Goal: Transaction & Acquisition: Purchase product/service

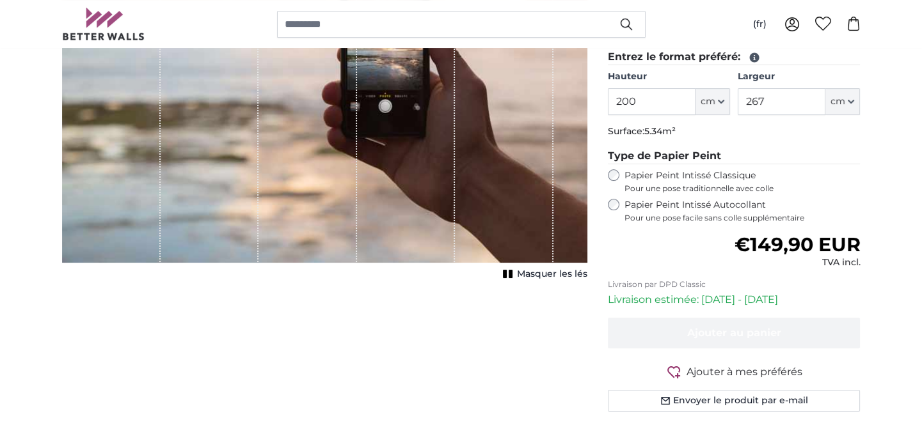
scroll to position [340, 0]
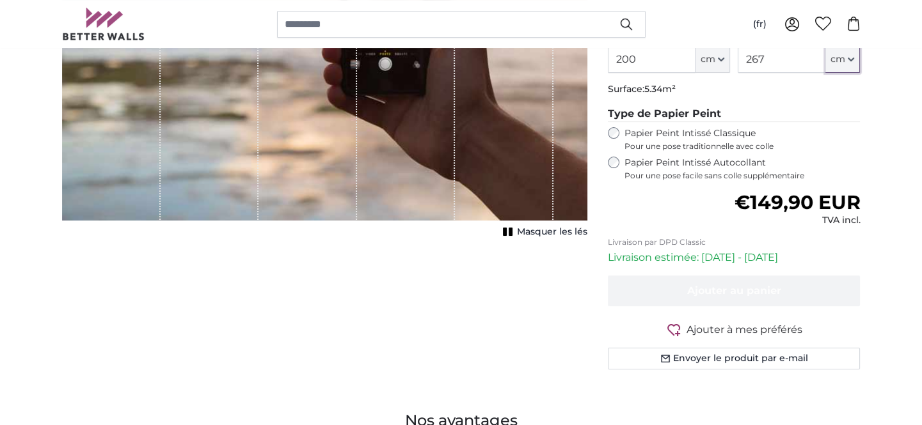
click at [838, 66] on span "cm" at bounding box center [837, 59] width 15 height 13
click at [774, 73] on input "267" at bounding box center [781, 59] width 88 height 27
type input "2"
type input "400"
click at [858, 122] on legend "Type de Papier Peint" at bounding box center [734, 114] width 253 height 16
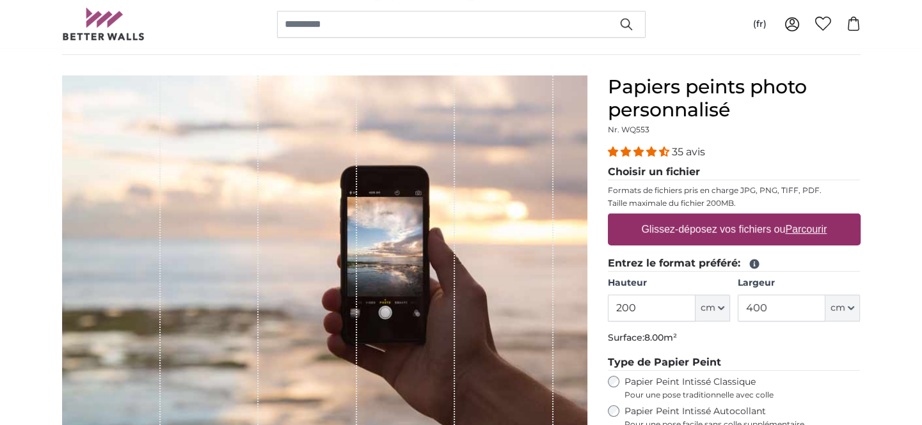
scroll to position [92, 0]
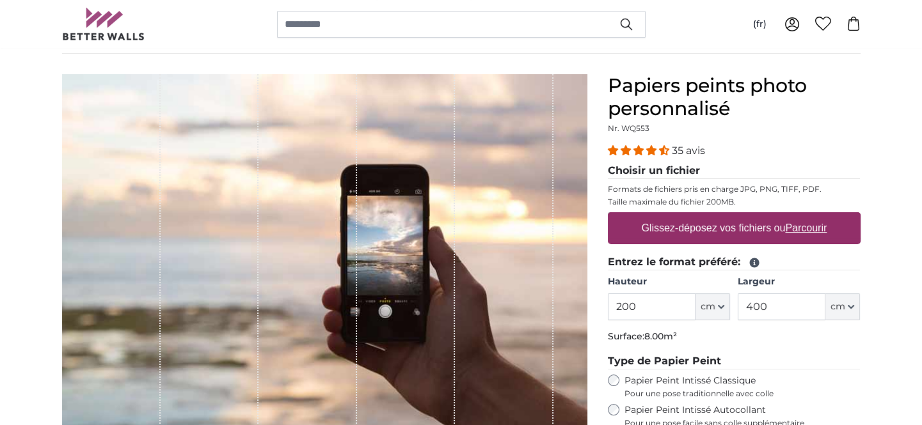
click at [805, 233] on u "Parcourir" at bounding box center [806, 228] width 42 height 11
click at [805, 216] on input "Glissez-déposez vos fichiers ou Parcourir" at bounding box center [734, 214] width 253 height 4
drag, startPoint x: 802, startPoint y: 1, endPoint x: 0, endPoint y: 133, distance: 812.8
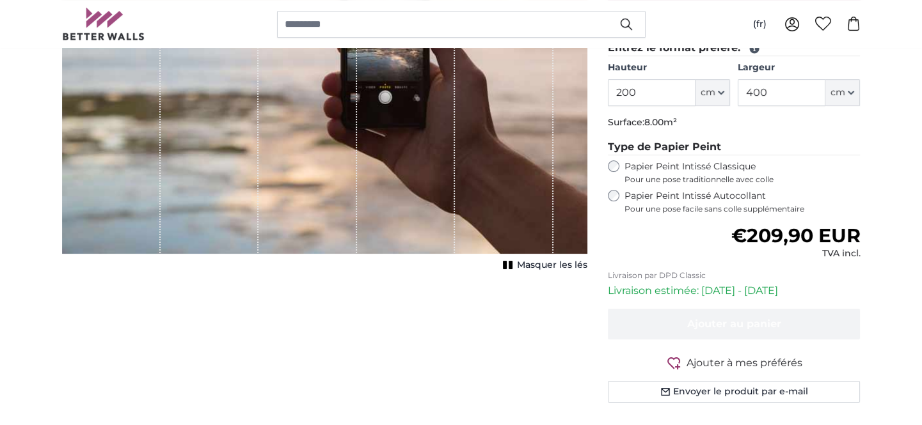
scroll to position [307, 0]
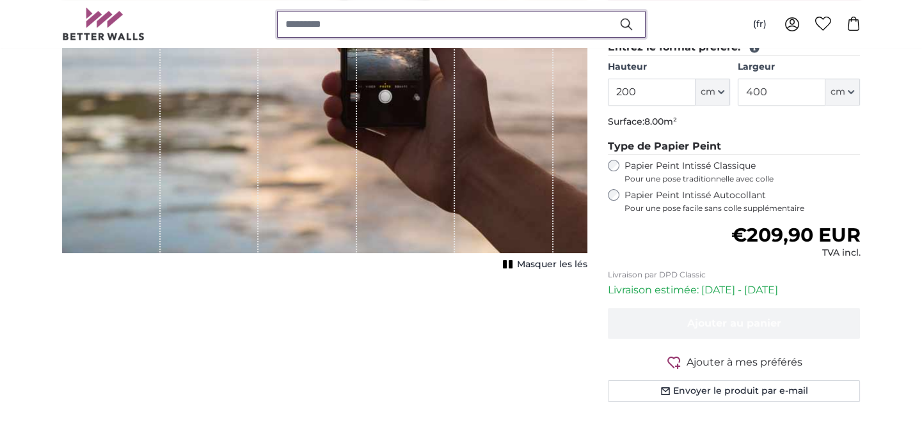
click at [367, 32] on input "search" at bounding box center [461, 24] width 368 height 27
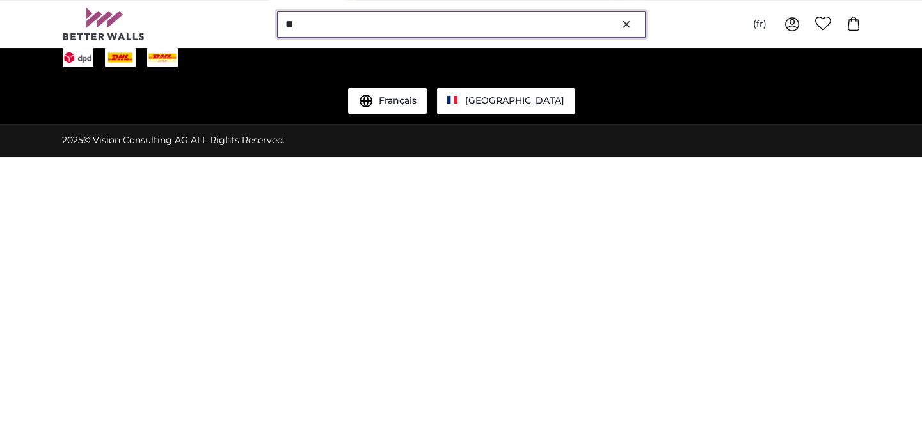
scroll to position [0, 0]
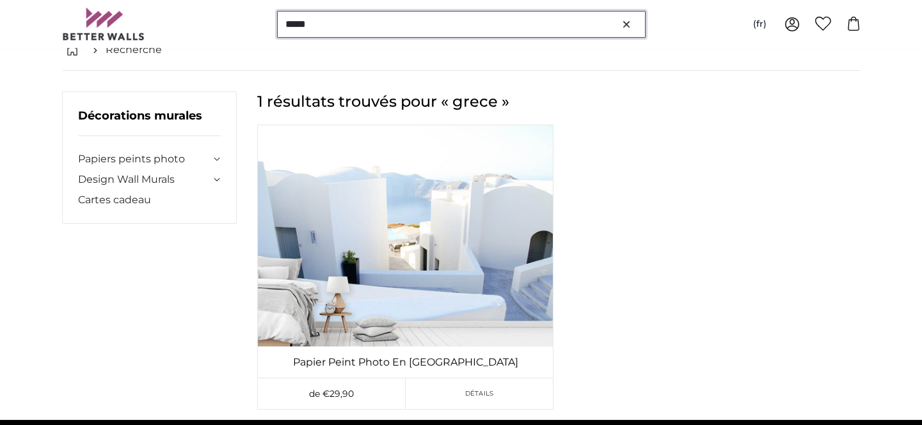
scroll to position [75, 0]
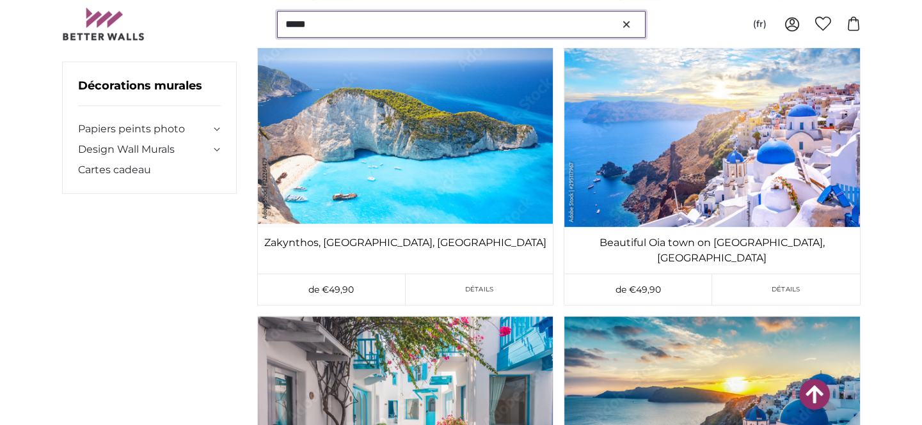
scroll to position [1339, 0]
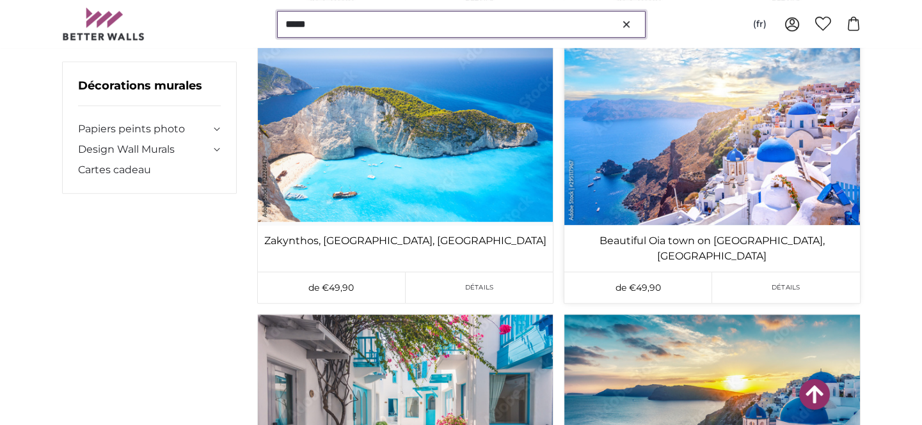
type input "*****"
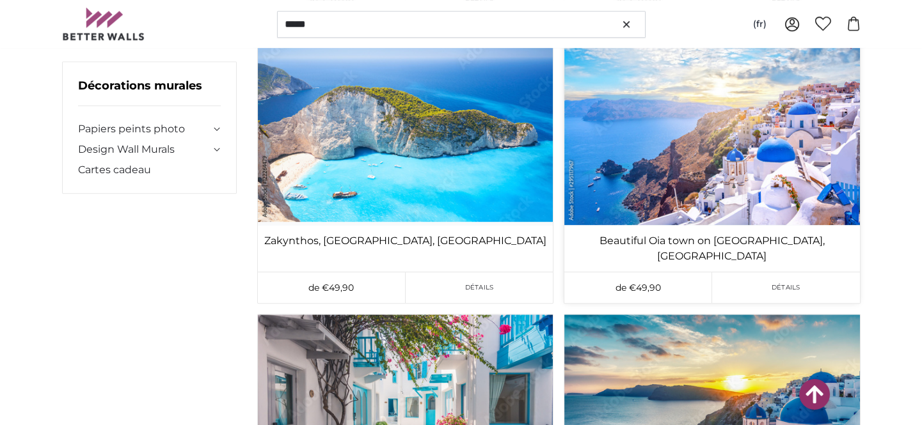
click at [804, 303] on link "Détails" at bounding box center [786, 287] width 148 height 31
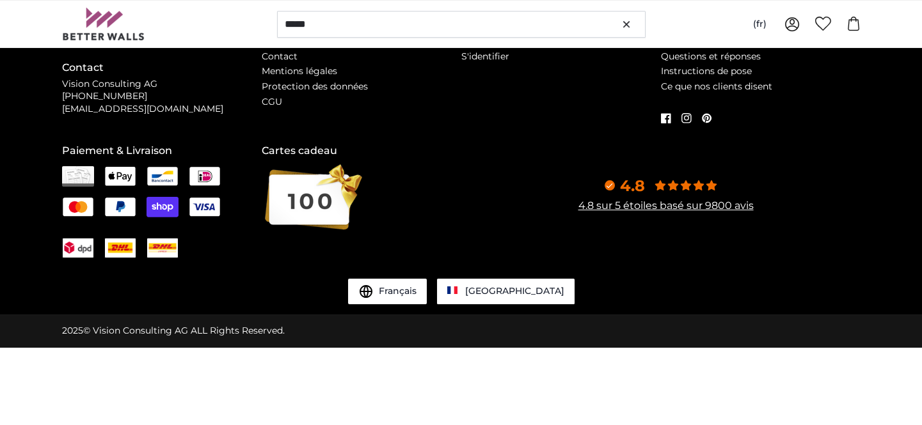
scroll to position [0, 0]
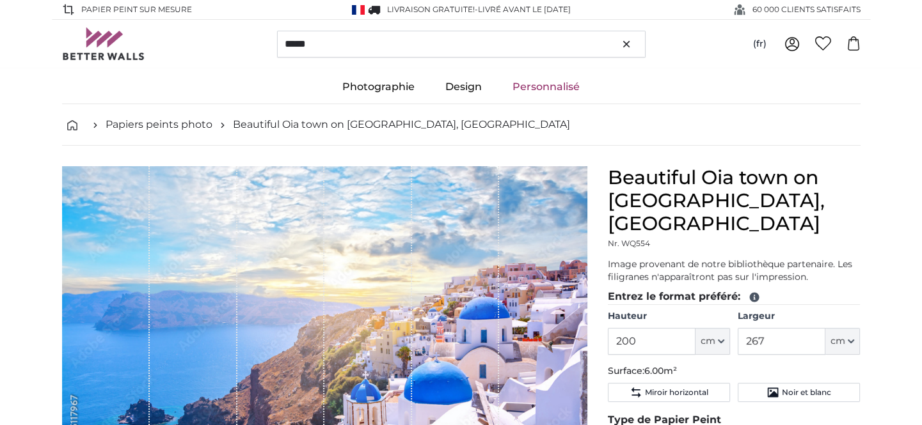
type input "300"
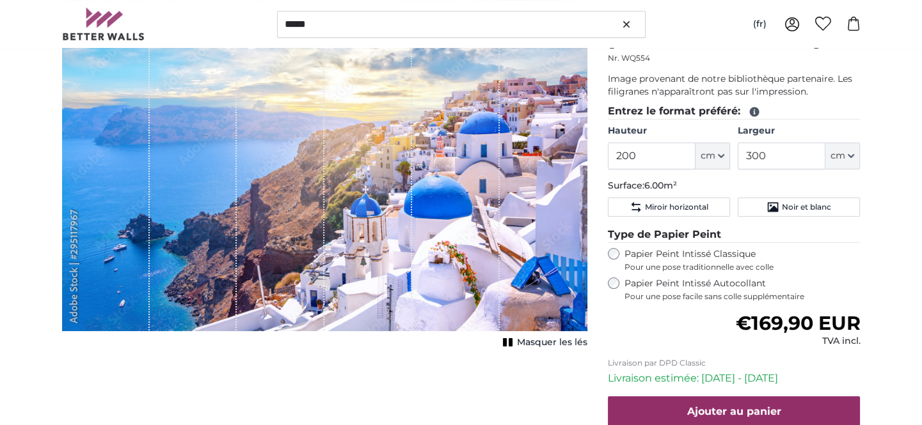
scroll to position [196, 0]
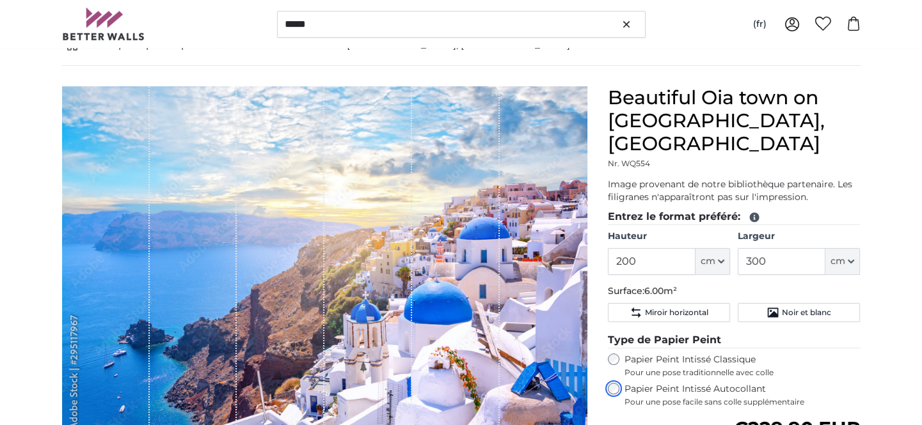
scroll to position [79, 0]
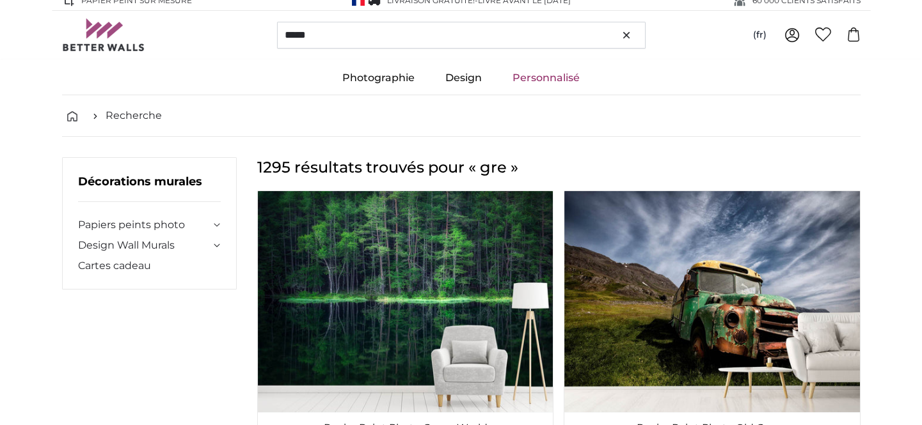
scroll to position [8, 0]
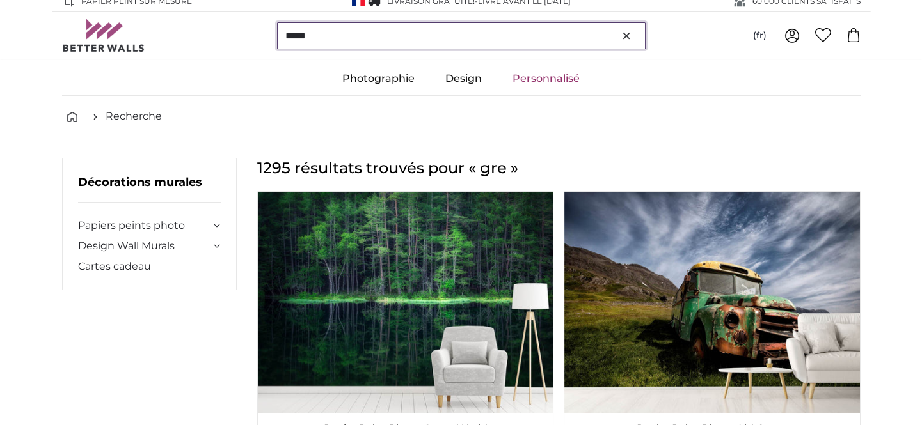
click at [560, 39] on input "*****" at bounding box center [461, 35] width 368 height 27
click at [416, 42] on input "*****" at bounding box center [461, 35] width 368 height 27
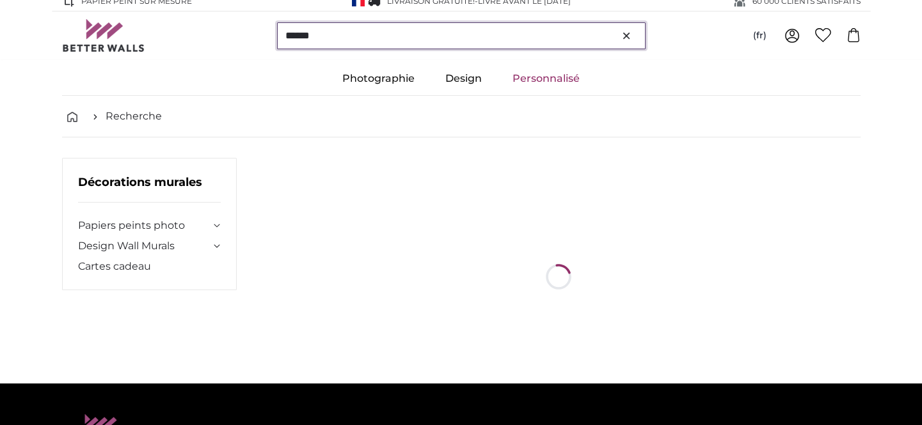
scroll to position [0, 0]
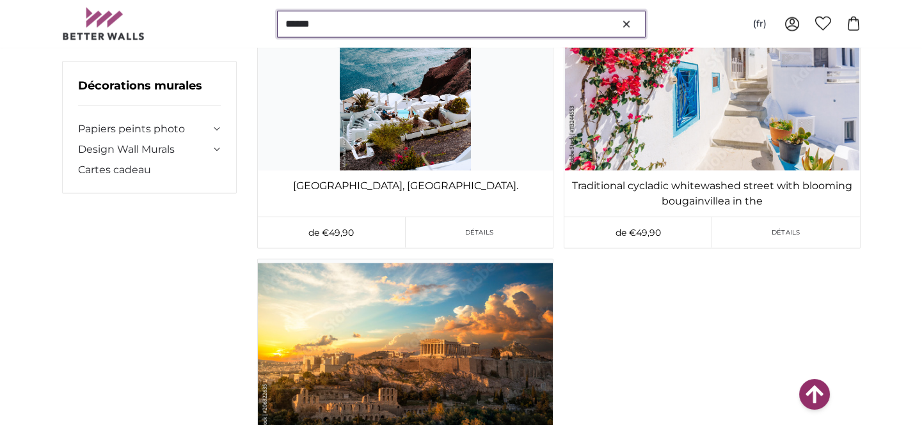
scroll to position [6804, 0]
type input "*****"
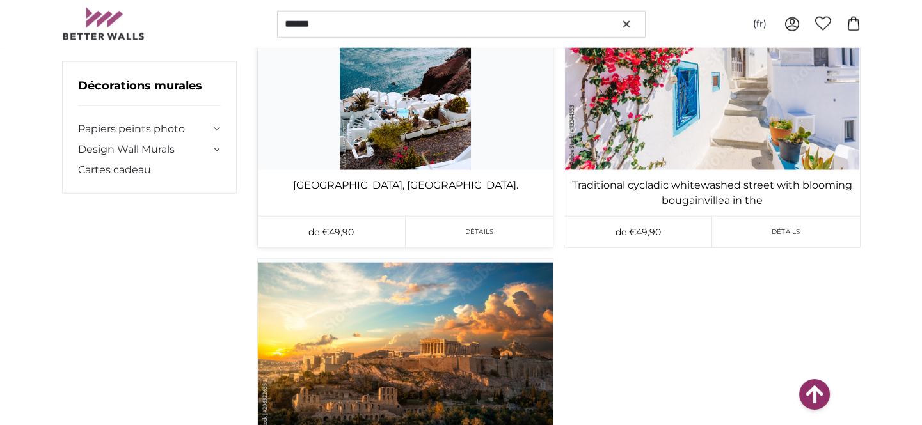
click at [460, 128] on img at bounding box center [405, 71] width 295 height 196
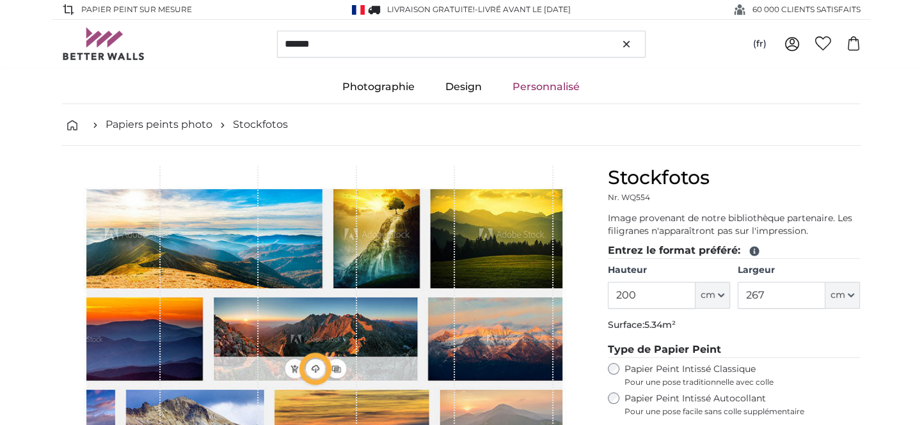
type input "134"
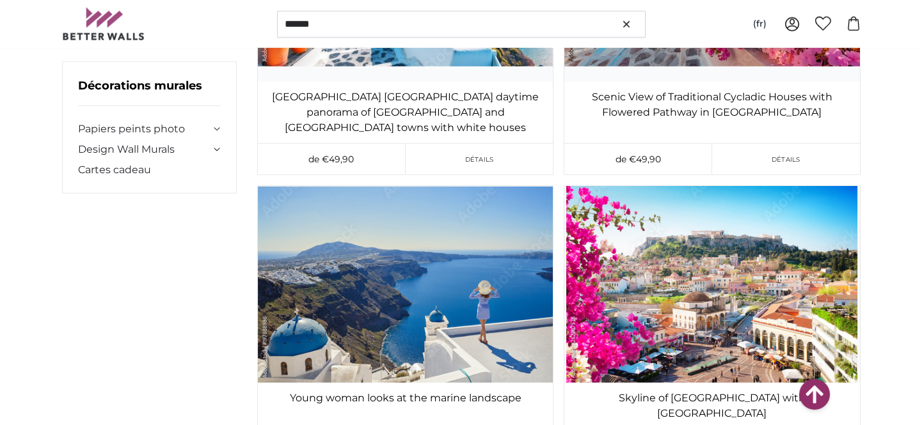
scroll to position [7741, 0]
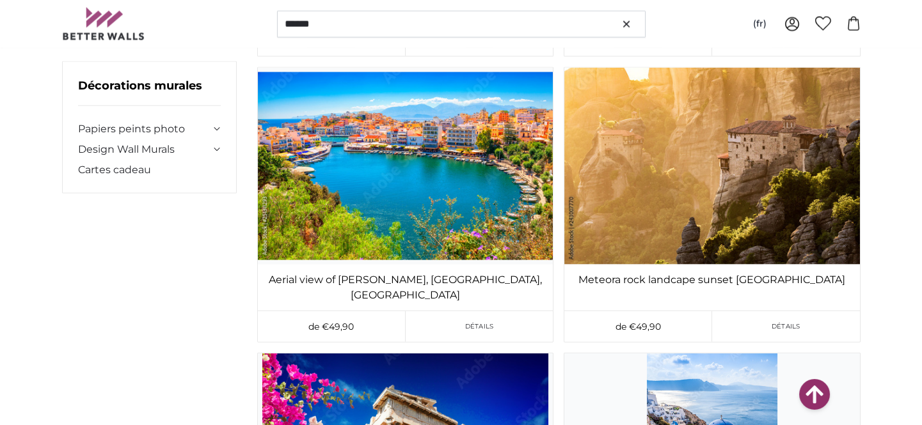
scroll to position [36461, 0]
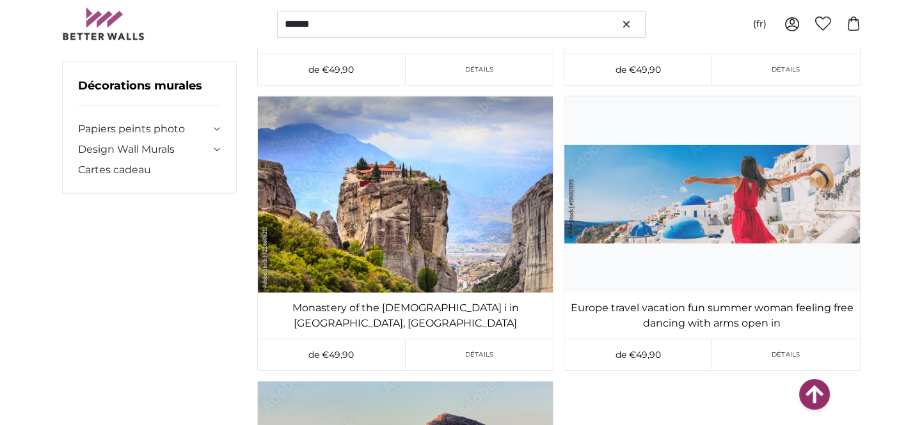
scroll to position [38990, 0]
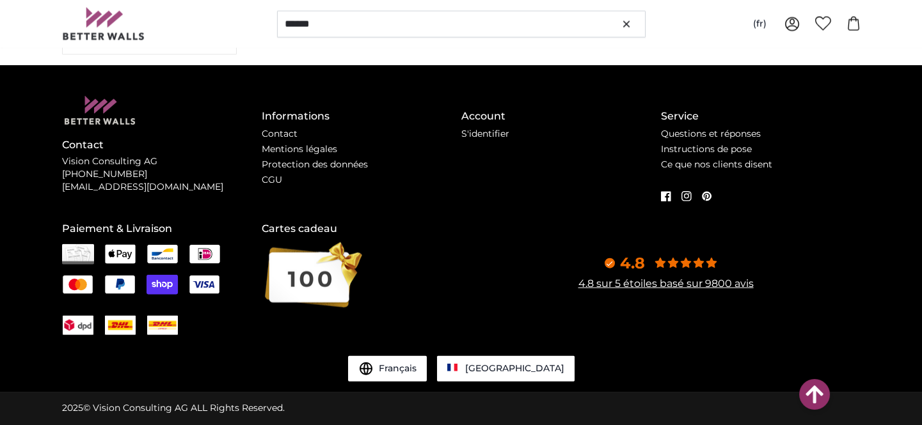
scroll to position [47216, 0]
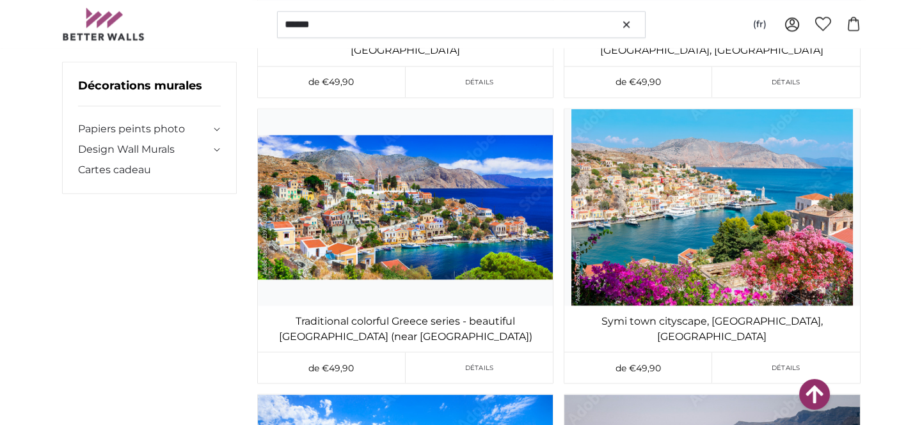
scroll to position [14838, 0]
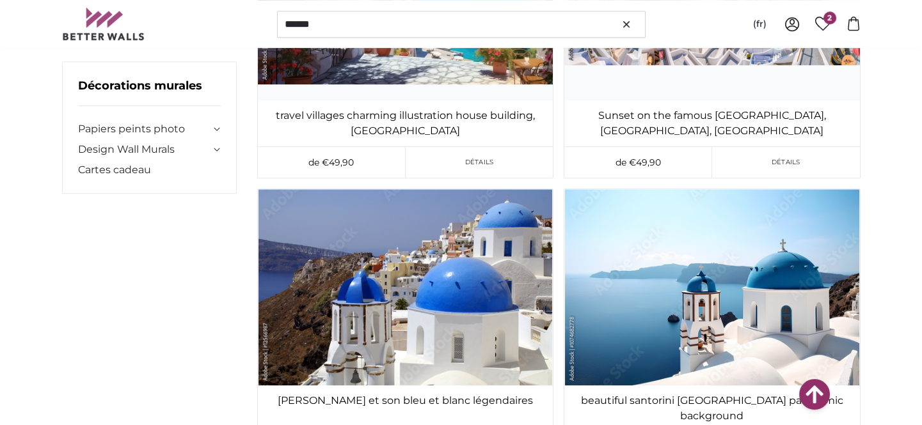
scroll to position [11406, 0]
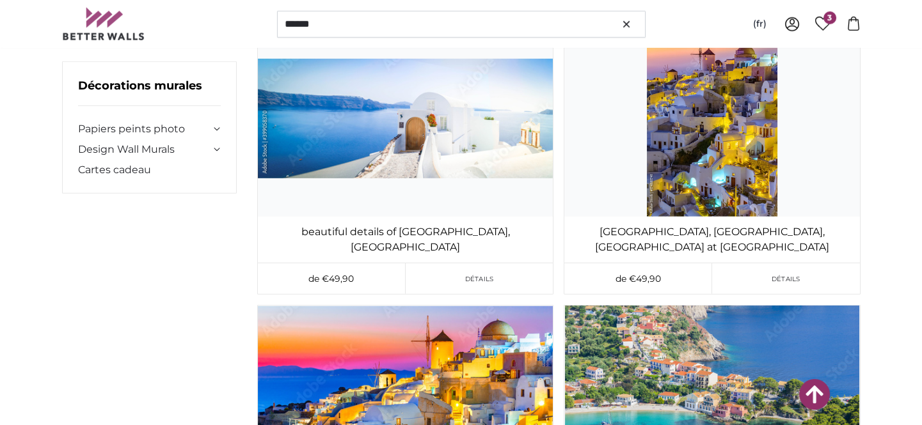
scroll to position [8137, 0]
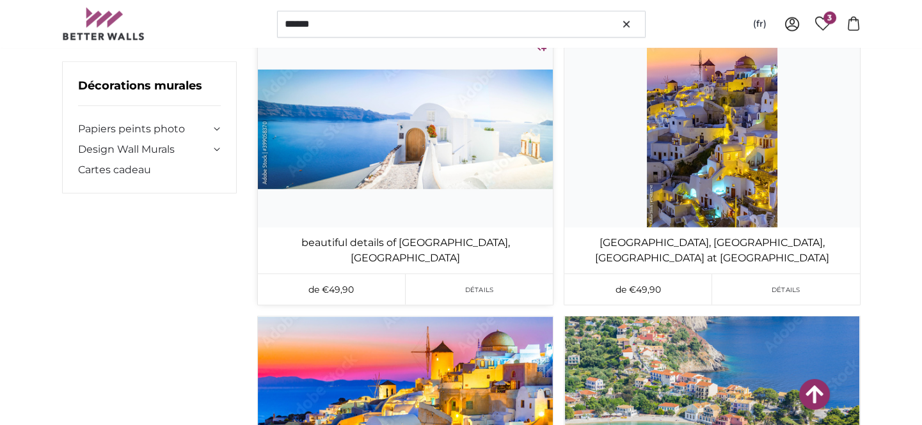
click at [541, 52] on icon at bounding box center [539, 44] width 15 height 15
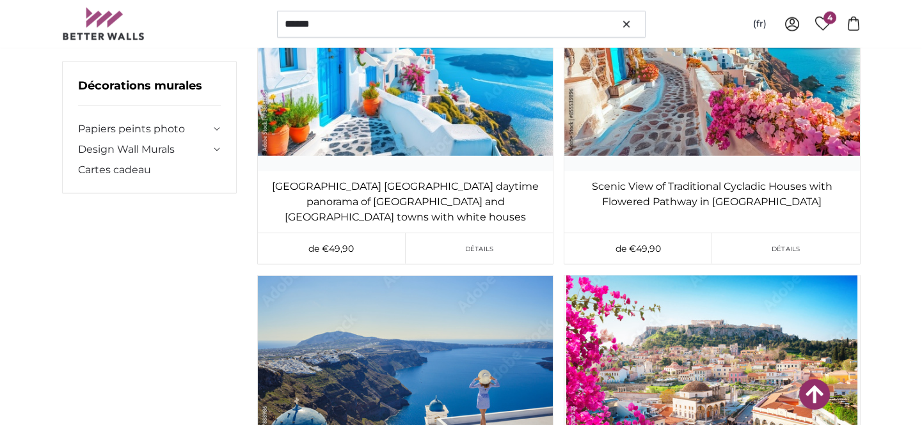
scroll to position [7606, 0]
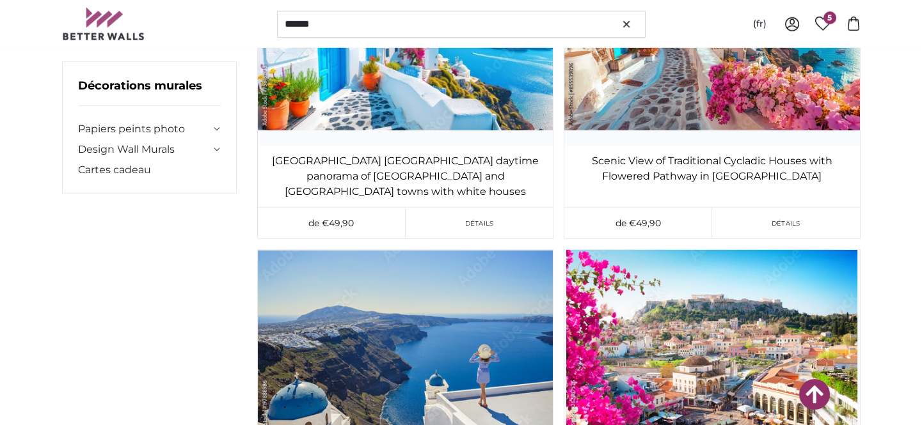
scroll to position [7632, 0]
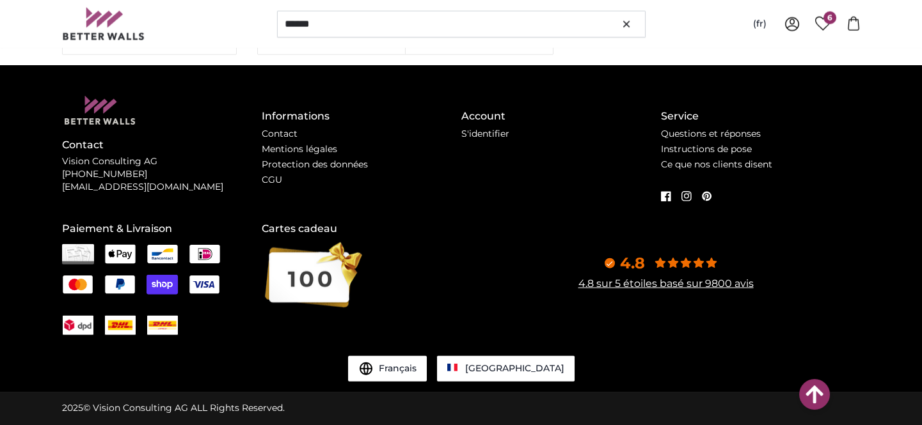
scroll to position [87766, 0]
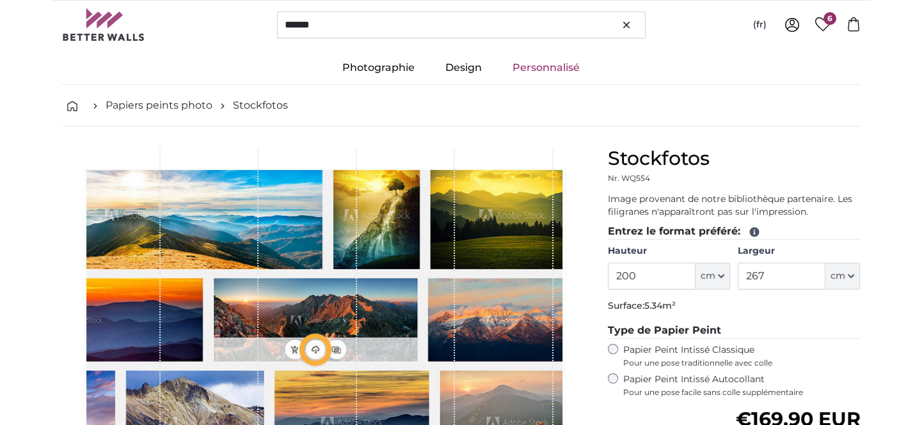
scroll to position [63, 0]
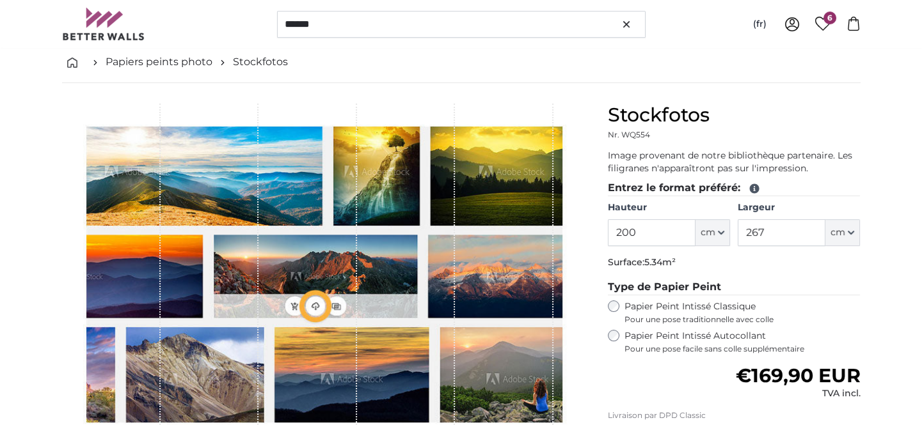
type input "390"
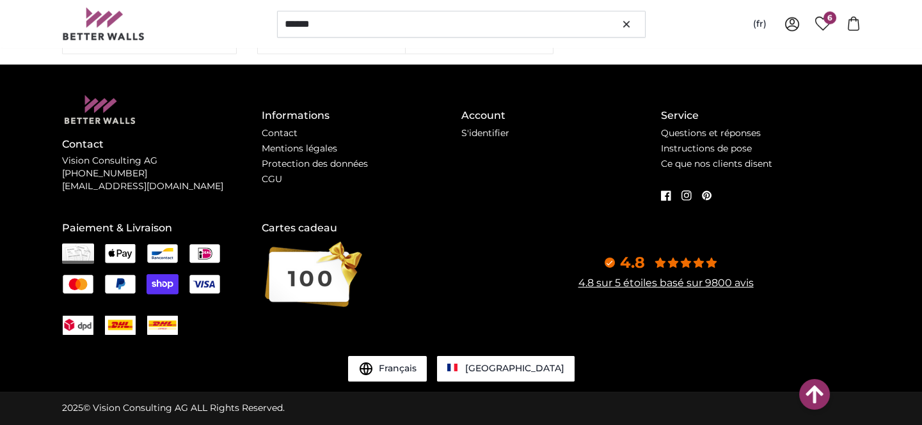
scroll to position [91725, 0]
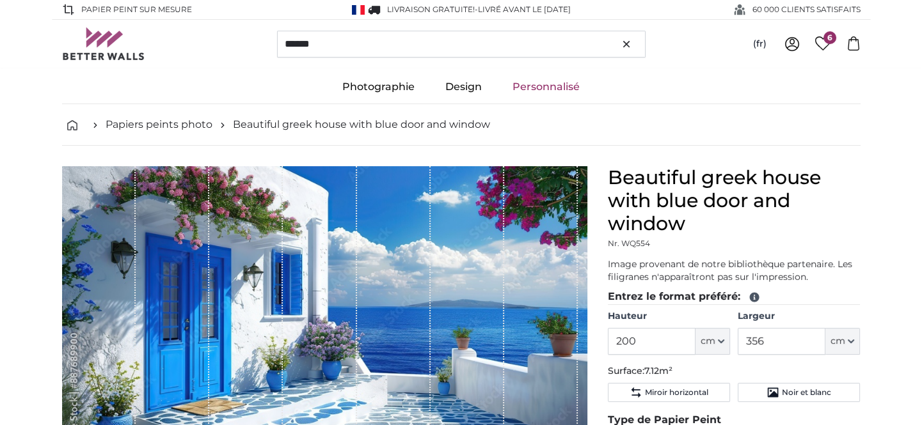
scroll to position [97, 0]
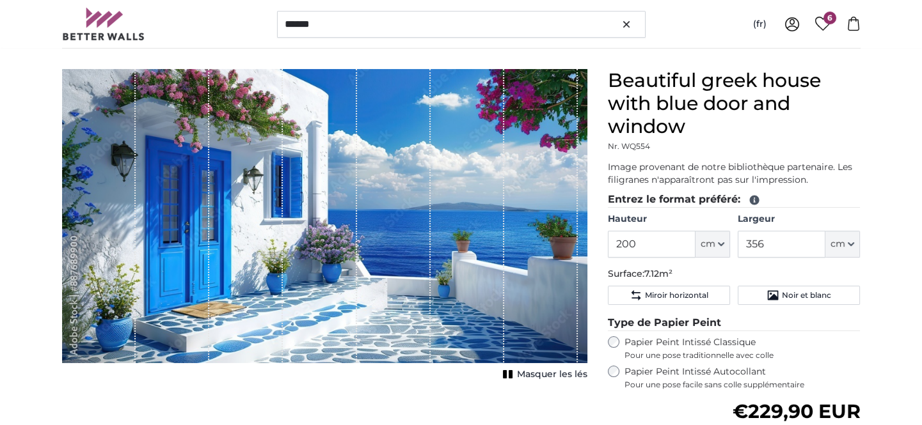
click at [331, 262] on div "1 of 1" at bounding box center [320, 216] width 74 height 294
click at [549, 381] on span "Masquer les lés" at bounding box center [552, 374] width 70 height 13
click at [549, 381] on span "Afficher les lés" at bounding box center [553, 374] width 67 height 13
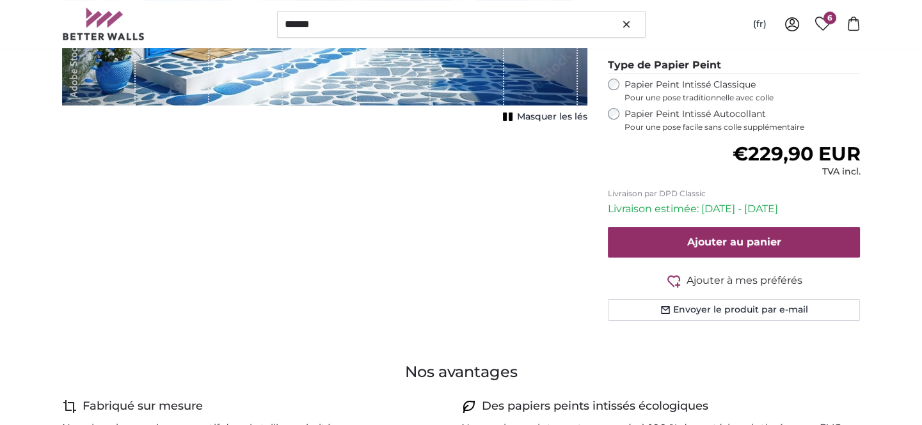
scroll to position [356, 0]
click at [678, 42] on span "Miroir horizontal" at bounding box center [676, 37] width 63 height 10
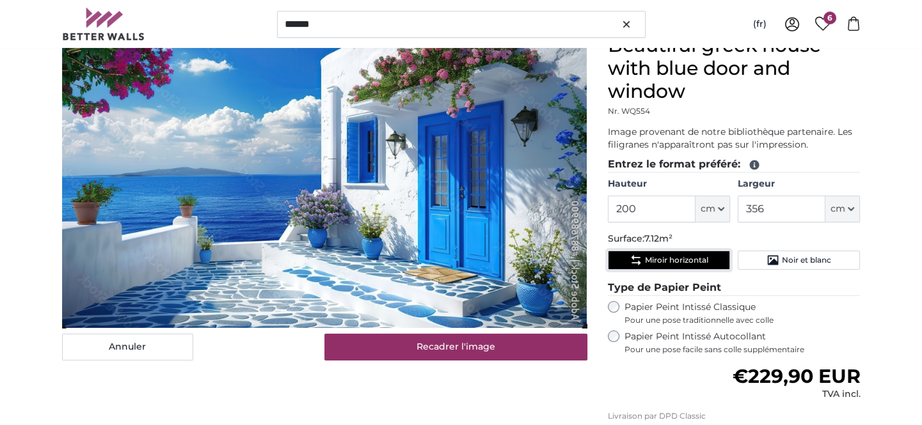
scroll to position [132, 0]
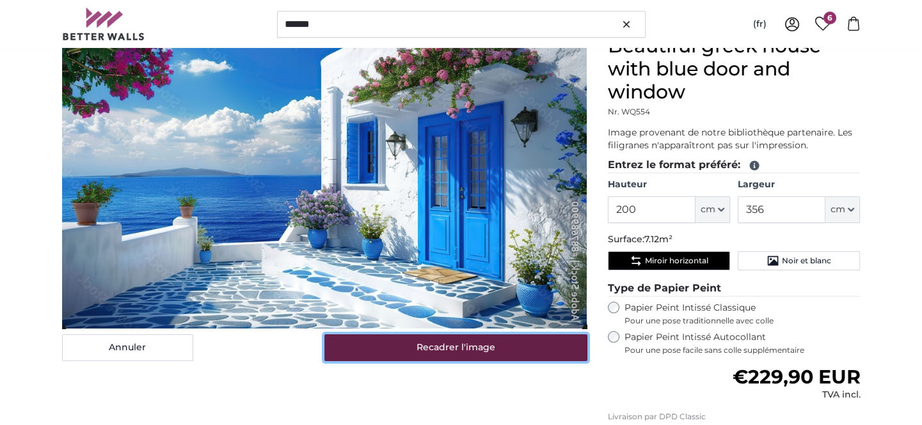
click at [481, 361] on button "Recadrer l'image" at bounding box center [455, 347] width 263 height 27
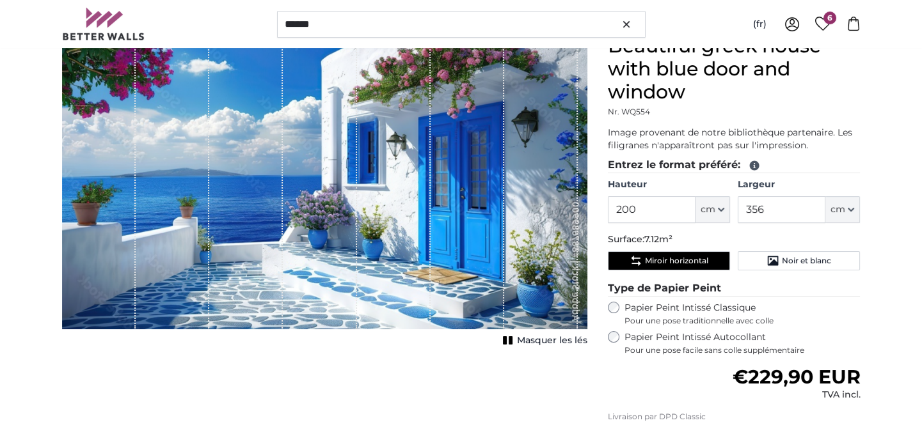
click at [537, 347] on span "Masquer les lés" at bounding box center [552, 340] width 70 height 13
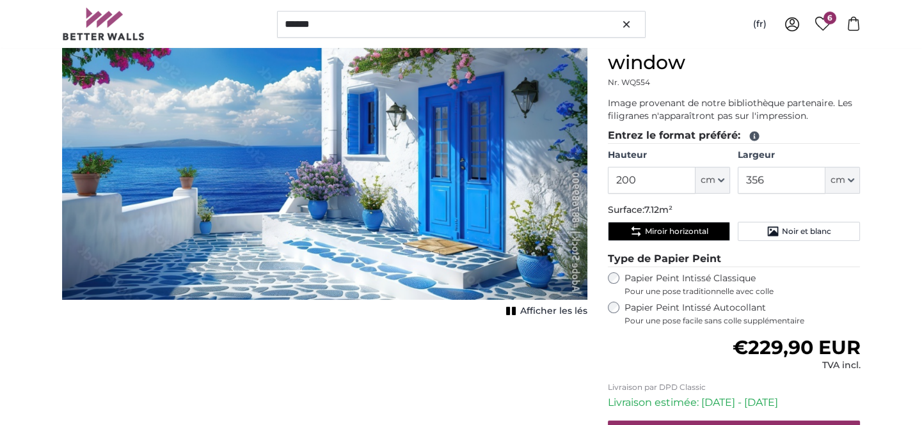
scroll to position [161, 0]
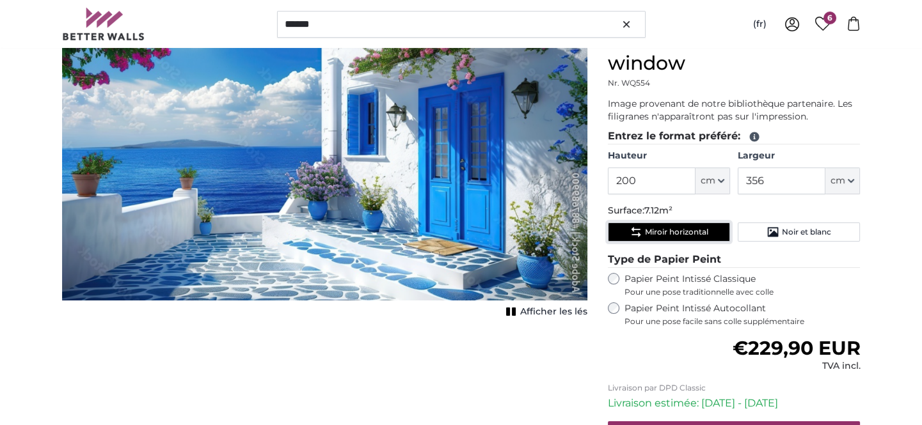
click at [686, 237] on span "Miroir horizontal" at bounding box center [676, 232] width 63 height 10
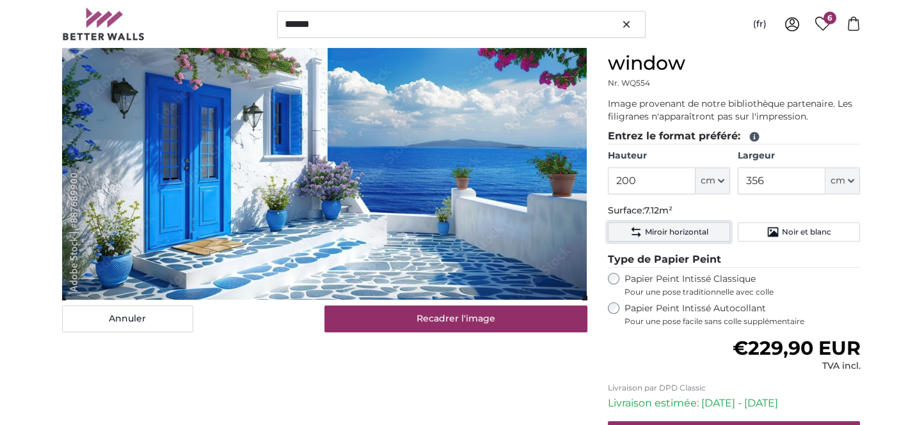
click at [686, 237] on span "Miroir horizontal" at bounding box center [676, 232] width 63 height 10
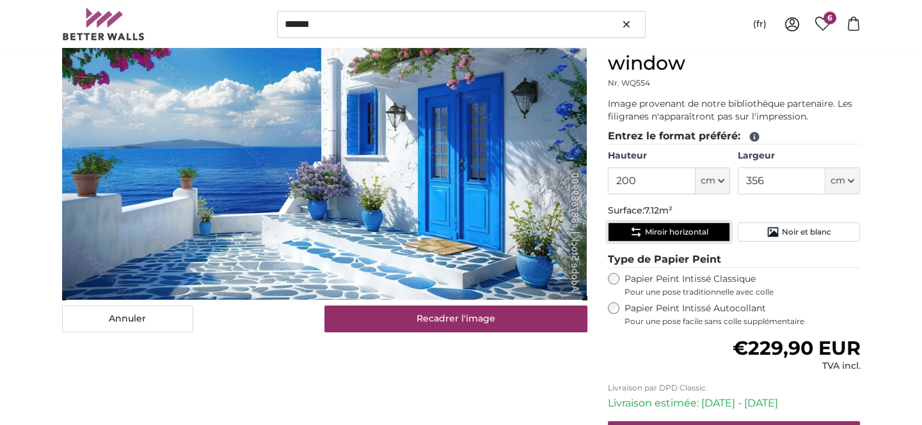
click at [686, 237] on span "Miroir horizontal" at bounding box center [676, 232] width 63 height 10
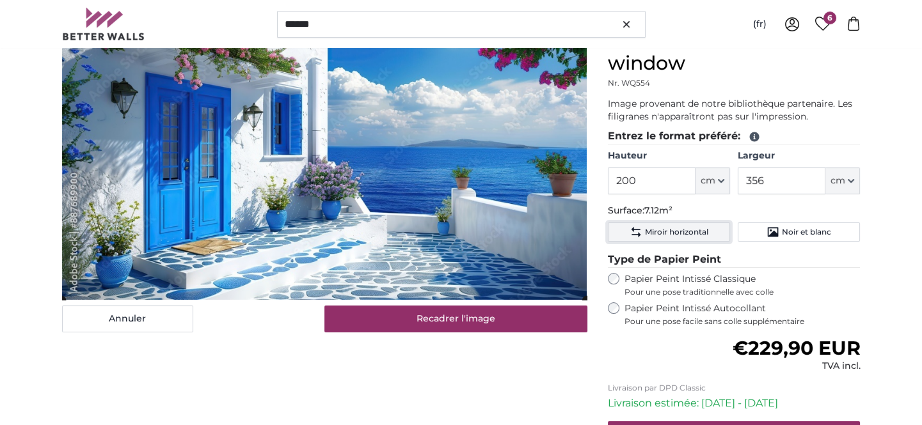
click at [686, 237] on span "Miroir horizontal" at bounding box center [676, 232] width 63 height 10
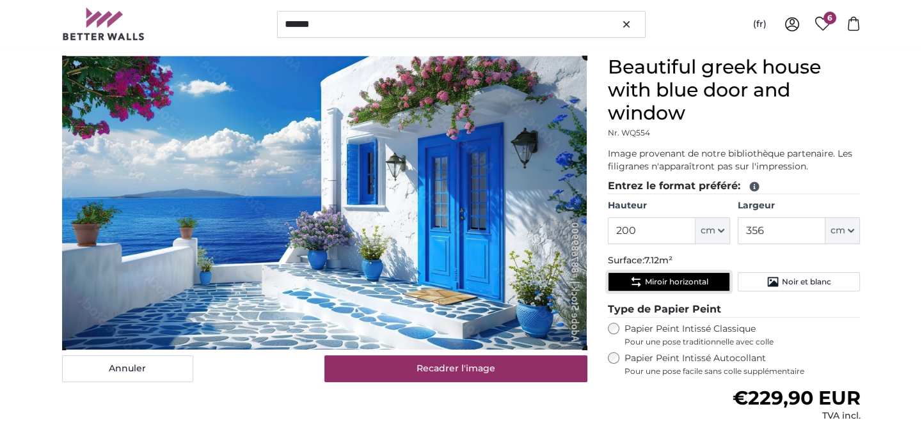
scroll to position [109, 0]
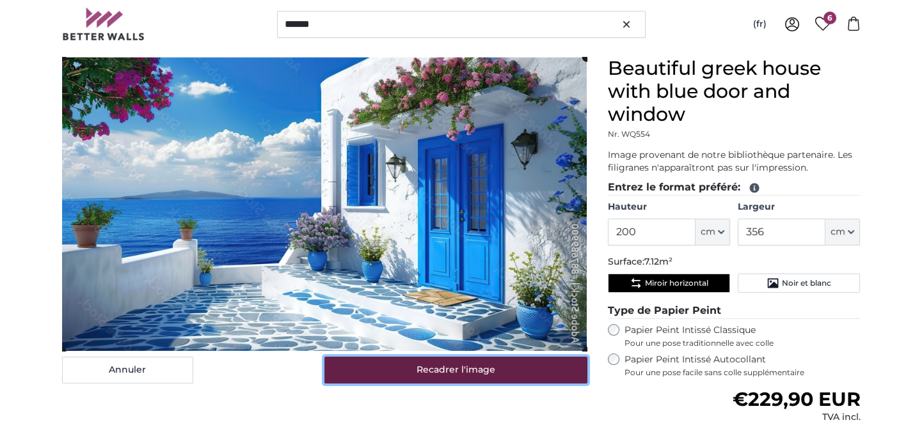
click at [494, 379] on button "Recadrer l'image" at bounding box center [455, 370] width 263 height 27
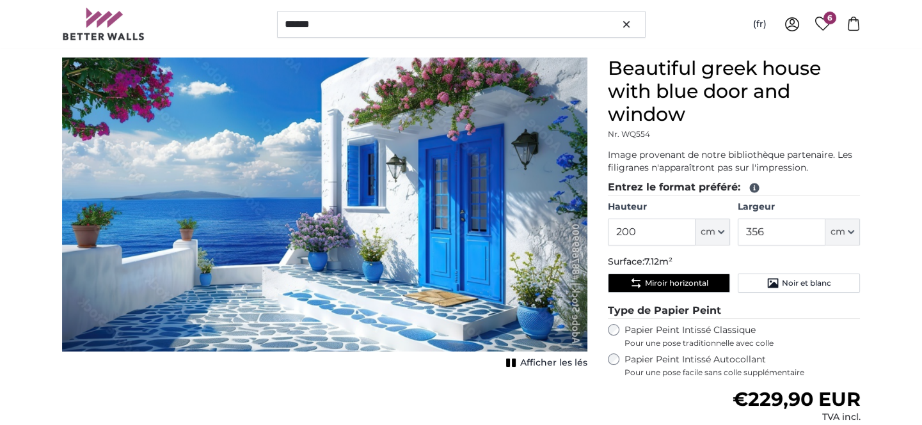
click at [524, 370] on span "Afficher les lés" at bounding box center [553, 363] width 67 height 13
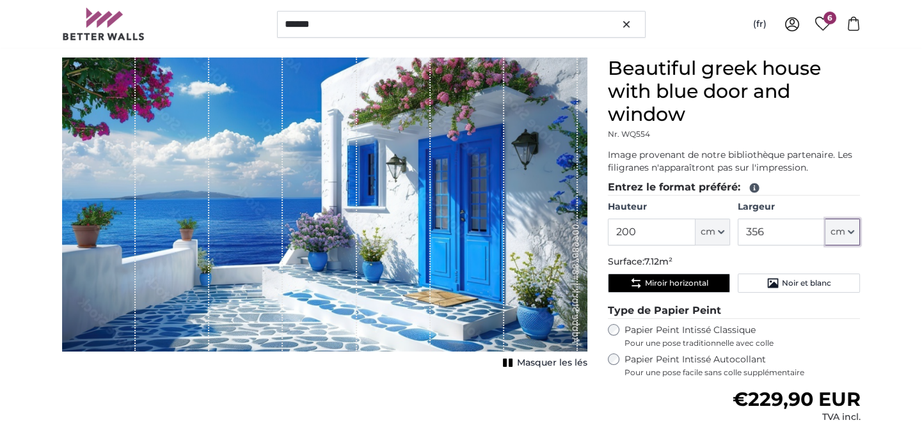
click at [841, 239] on span "cm" at bounding box center [837, 232] width 15 height 13
click at [794, 246] on input "356" at bounding box center [781, 232] width 88 height 27
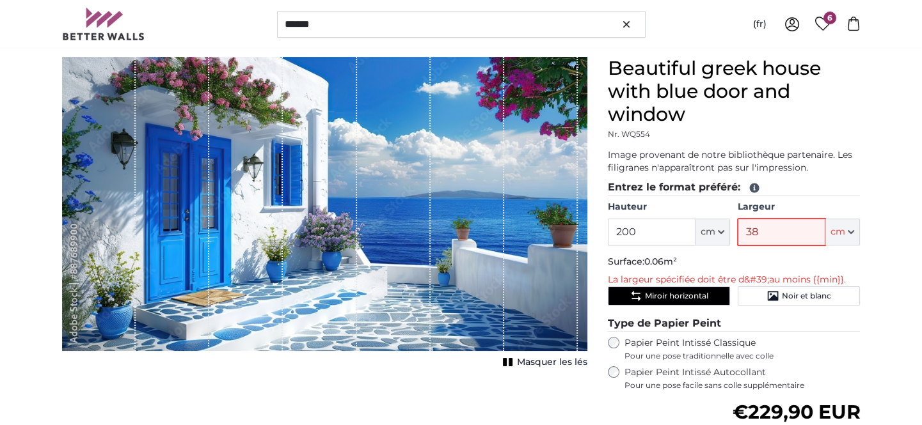
type input "380"
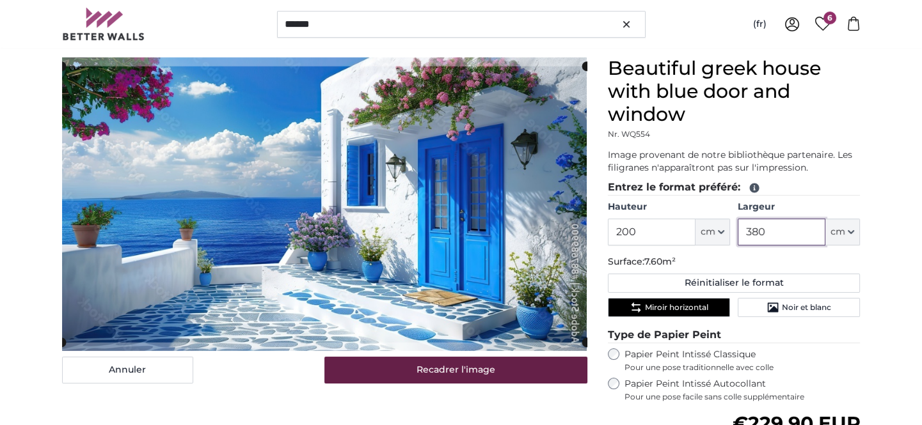
type input "380"
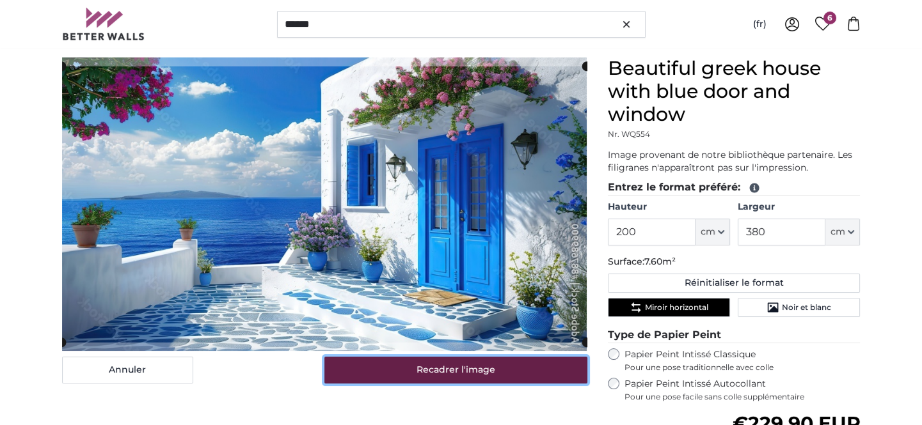
click at [533, 384] on button "Recadrer l'image" at bounding box center [455, 370] width 263 height 27
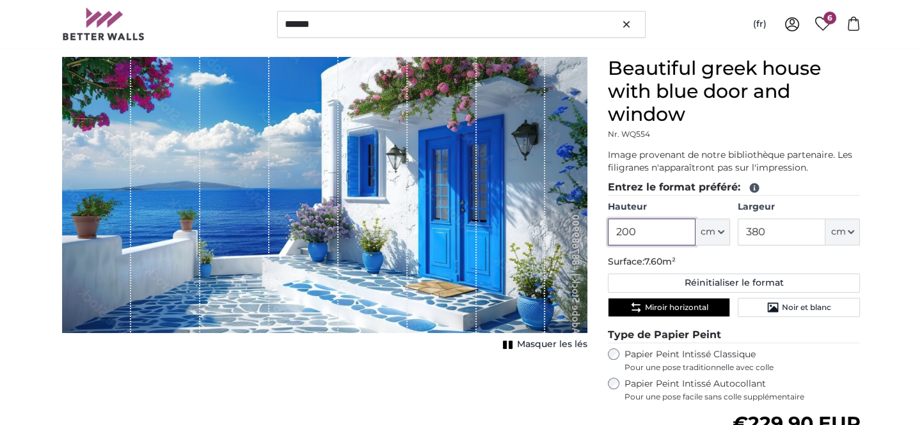
click at [647, 246] on input "200" at bounding box center [652, 232] width 88 height 27
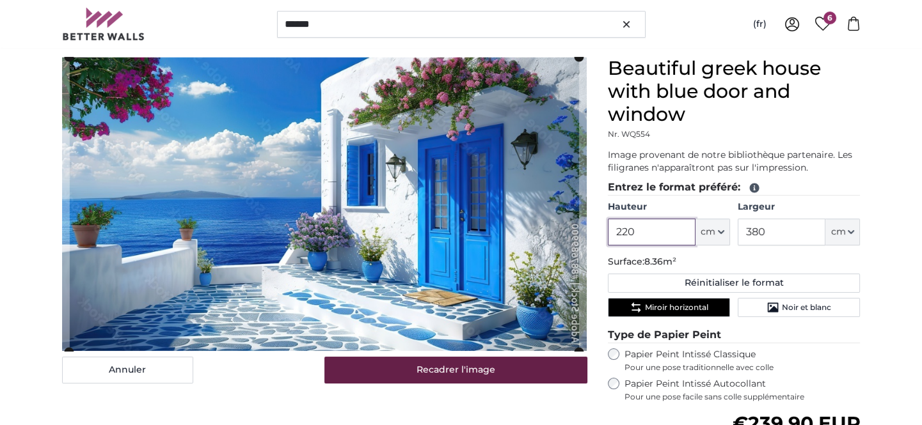
type input "220"
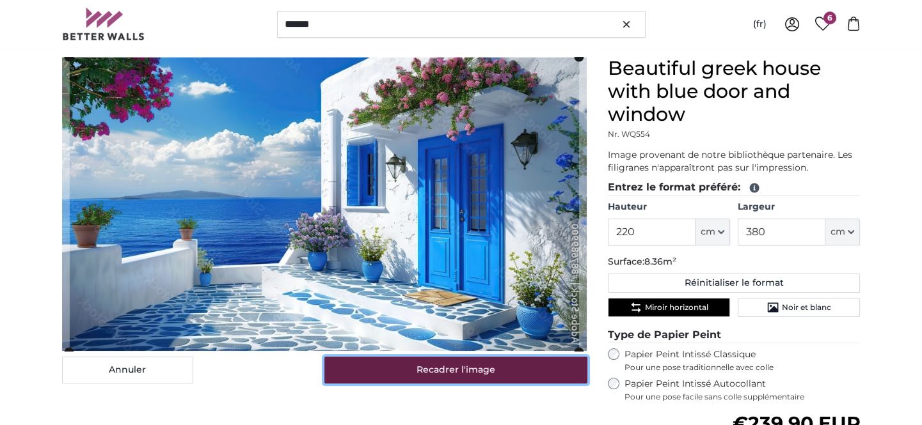
click at [529, 384] on button "Recadrer l'image" at bounding box center [455, 370] width 263 height 27
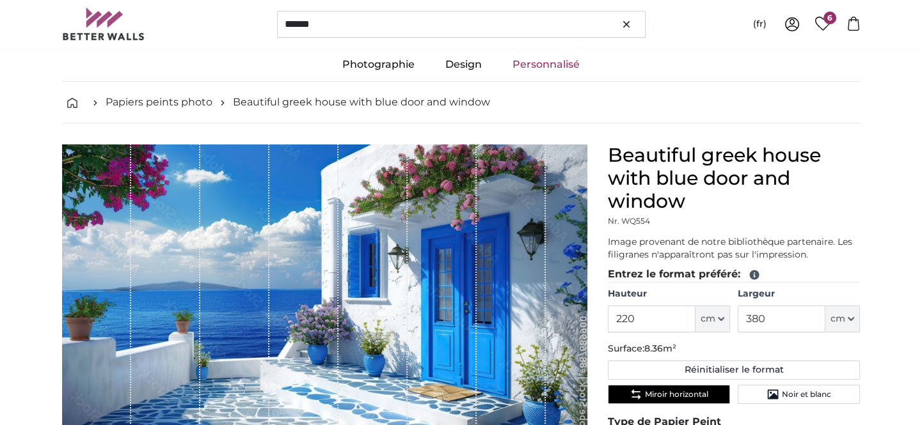
scroll to position [22, 0]
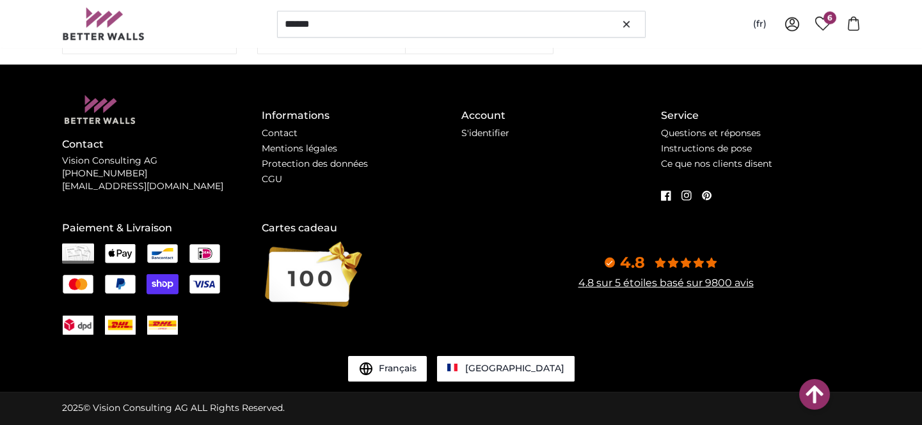
scroll to position [97080, 0]
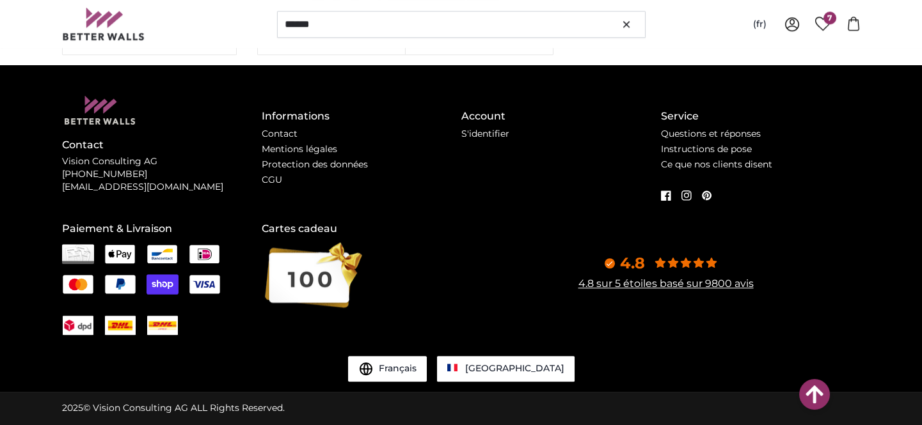
scroll to position [131224, 0]
click at [785, 27] on icon at bounding box center [792, 24] width 14 height 14
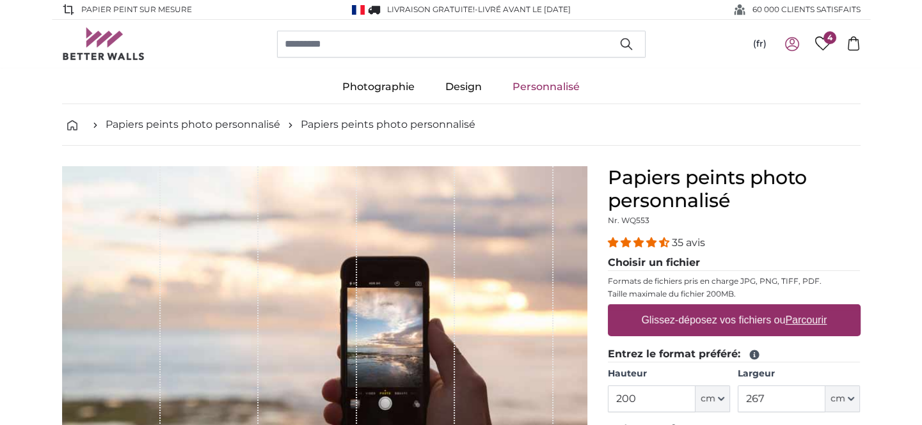
click at [789, 49] on icon at bounding box center [791, 43] width 15 height 15
